Goal: Information Seeking & Learning: Learn about a topic

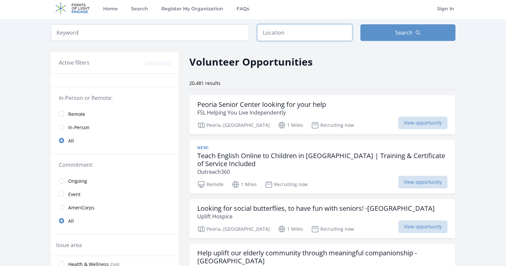
scroll to position [3, 0]
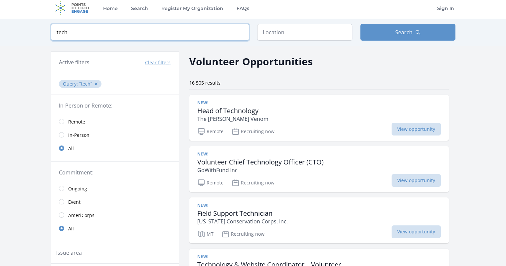
scroll to position [3, 0]
type input "tech"
click at [408, 32] on button "Search" at bounding box center [407, 32] width 95 height 17
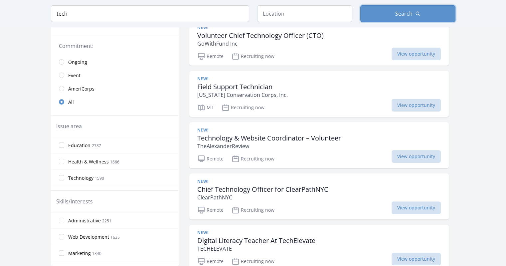
scroll to position [231, 0]
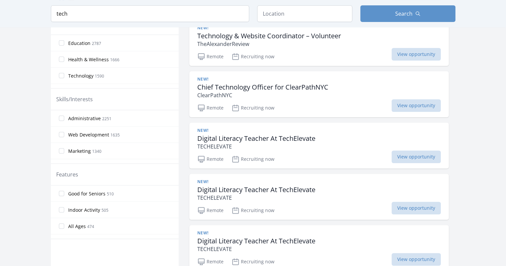
click at [319, 42] on link "New! Technology & Website Coordinator – Volunteer TheAlexanderReview Remote Rec…" at bounding box center [318, 43] width 259 height 46
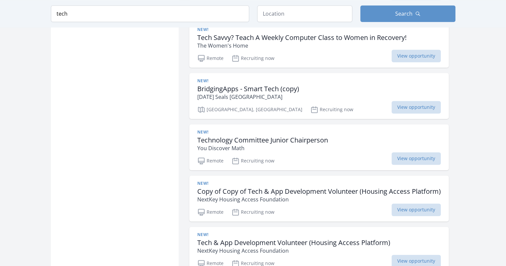
scroll to position [946, 0]
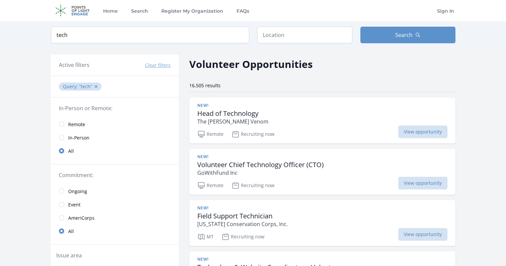
scroll to position [1865, 0]
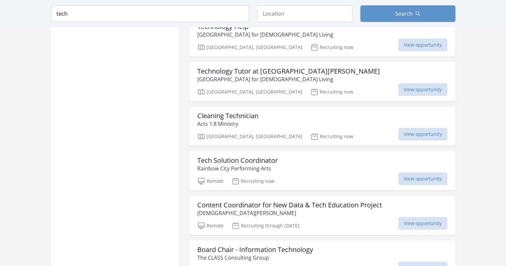
scroll to position [2237, 0]
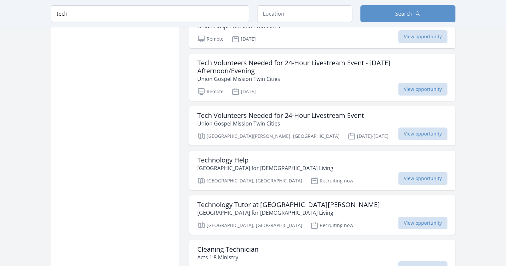
click at [322, 151] on link "Technology Help San Francisco Campus for Jewish Living San Francisco, CA Recrui…" at bounding box center [322, 170] width 266 height 39
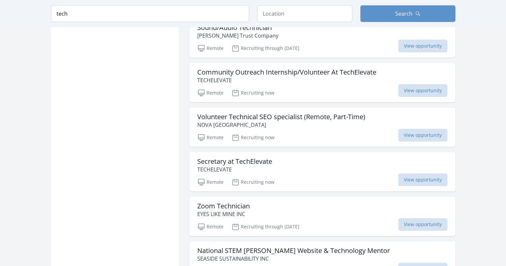
scroll to position [2770, 0]
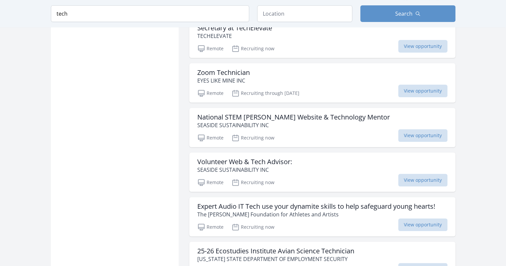
click at [322, 152] on link "Volunteer Web & Tech Advisor: SEASIDE SUSTAINABILITY INC Remote Recruiting now …" at bounding box center [322, 171] width 266 height 39
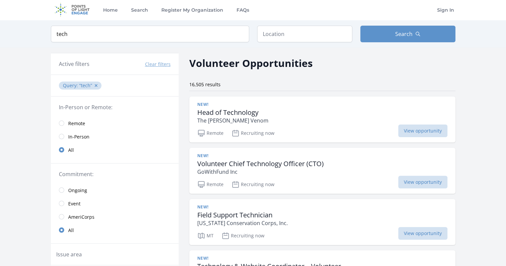
scroll to position [1, 0]
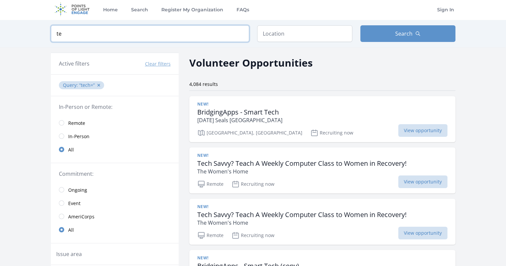
type input "t"
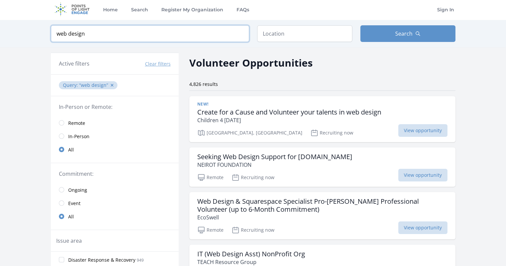
click button "submit" at bounding box center [0, 0] width 0 height 0
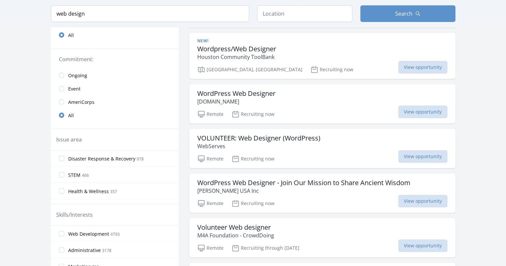
scroll to position [249, 0]
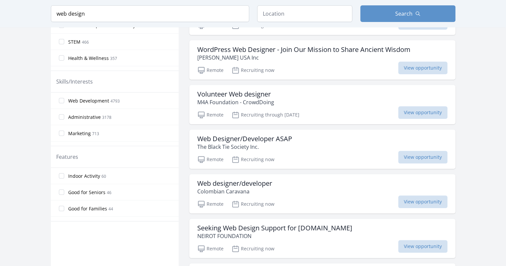
click at [322, 192] on link "Web designer/developer Colombian Caravana Remote Recruiting now View opportunity" at bounding box center [322, 193] width 266 height 39
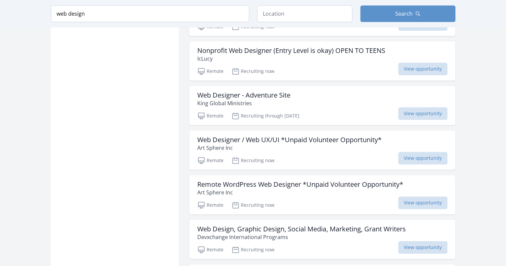
scroll to position [790, 0]
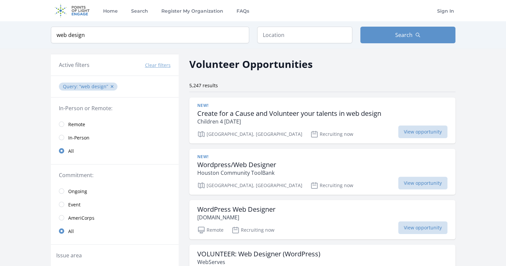
scroll to position [1731, 0]
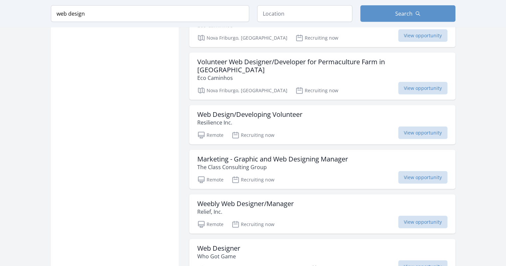
scroll to position [1871, 0]
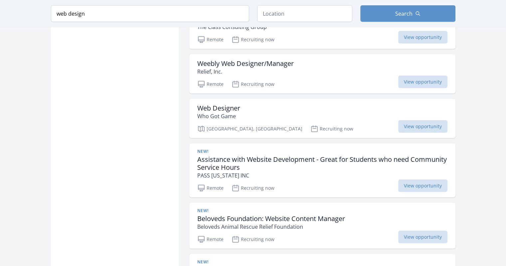
click at [322, 148] on link "New! Assistance with Website Development - Great for Students who need Communit…" at bounding box center [322, 170] width 266 height 54
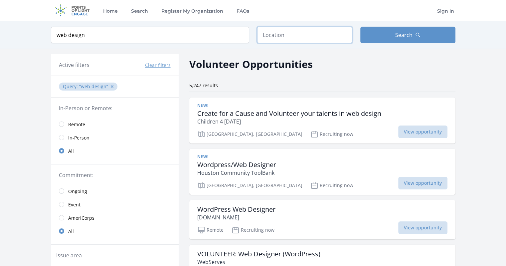
scroll to position [0, 0]
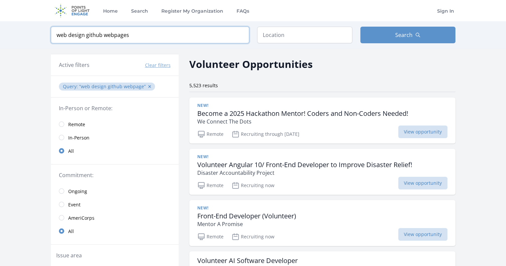
type input "web design github webpages"
click button "submit" at bounding box center [0, 0] width 0 height 0
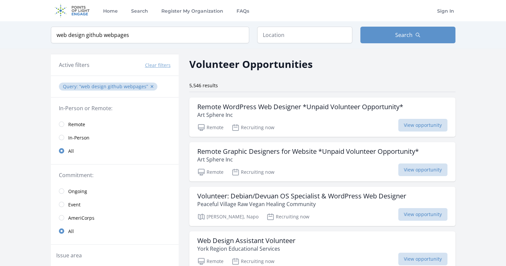
scroll to position [102, 0]
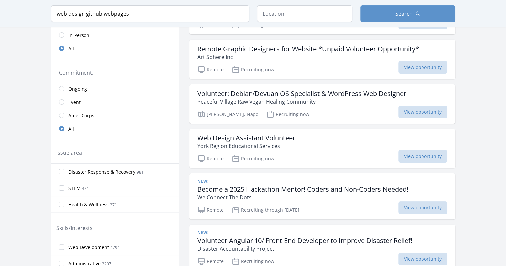
click at [322, 195] on link "New! Become a 2025 Hackathon Mentor! Coders and Non-Coders Needed! We Connect T…" at bounding box center [322, 196] width 266 height 46
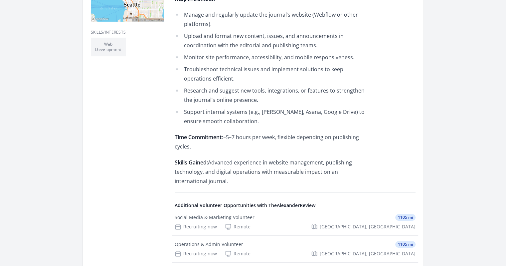
scroll to position [339, 0]
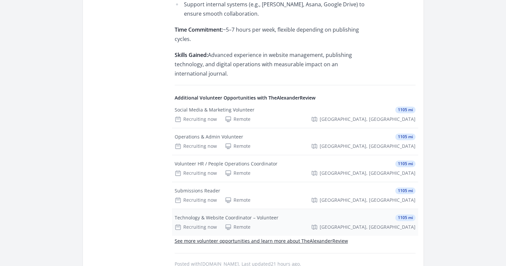
click at [295, 221] on link "Technology & Website Coordinator – Volunteer 1105 mi Recruiting now Remote Seat…" at bounding box center [295, 222] width 246 height 27
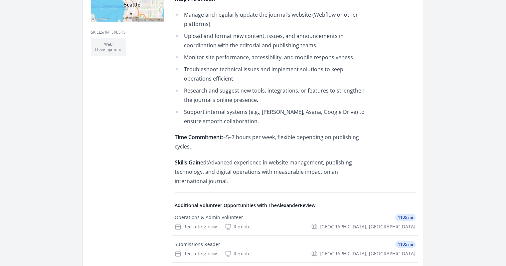
scroll to position [339, 0]
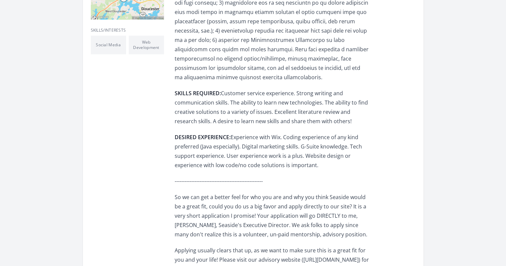
scroll to position [337, 0]
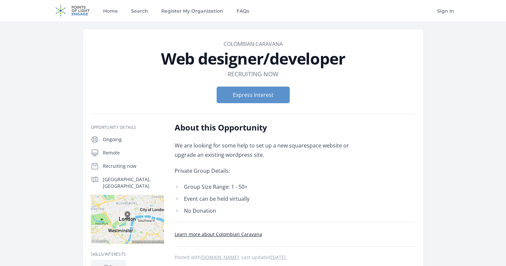
scroll to position [174, 0]
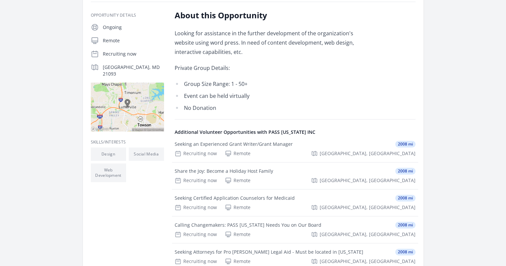
scroll to position [347, 0]
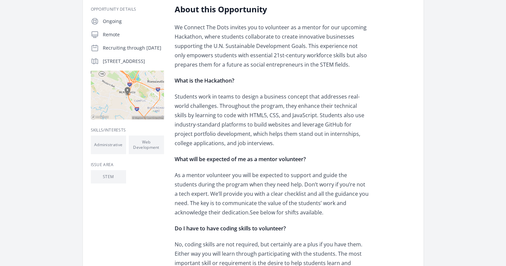
scroll to position [729, 0]
